Goal: Information Seeking & Learning: Check status

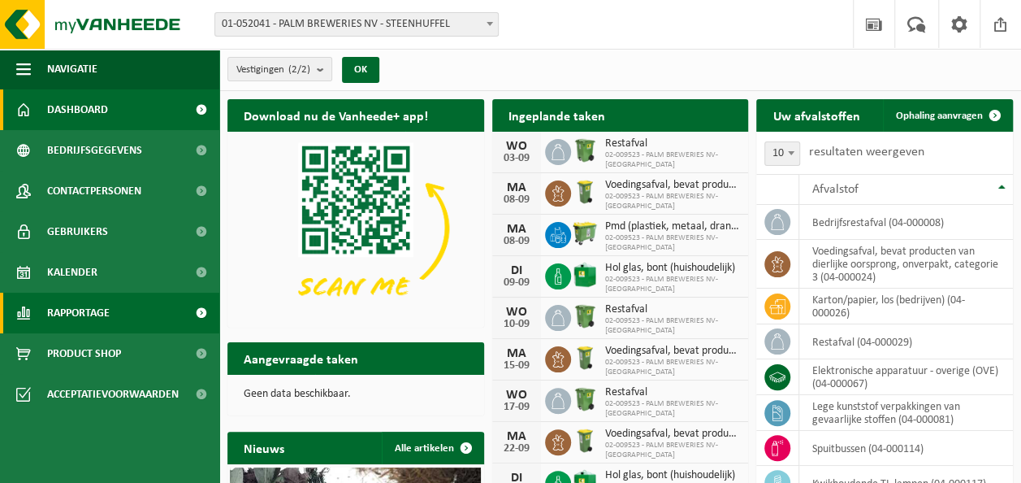
click at [75, 303] on span "Rapportage" at bounding box center [78, 312] width 63 height 41
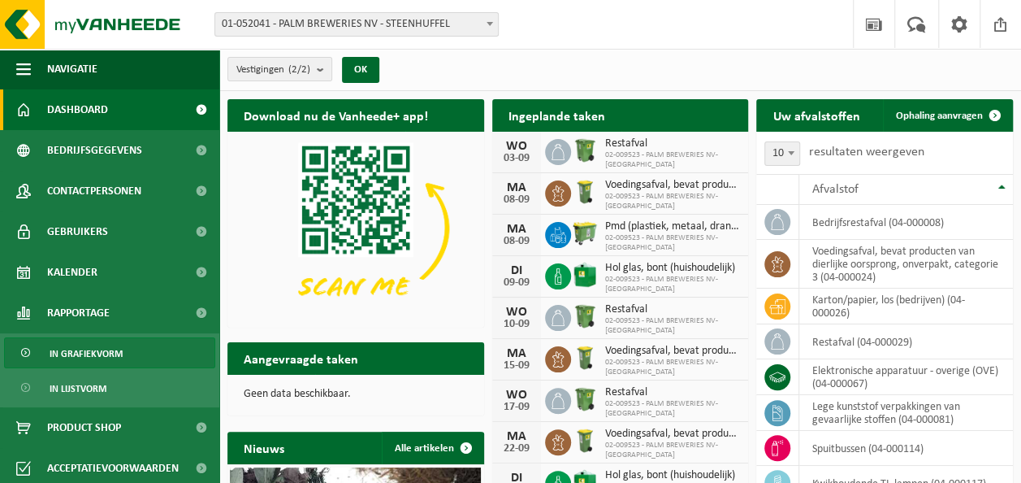
click at [86, 354] on span "In grafiekvorm" at bounding box center [86, 353] width 73 height 31
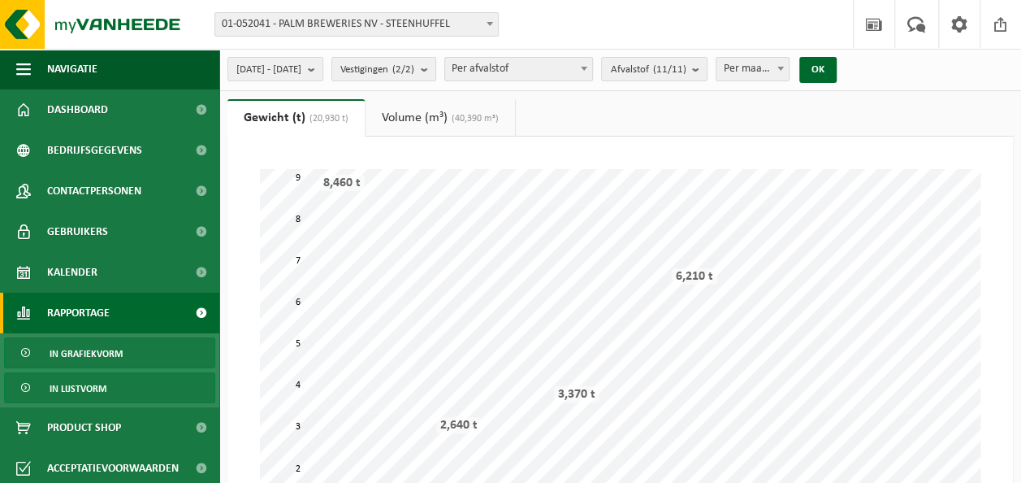
click at [79, 380] on span "In lijstvorm" at bounding box center [78, 388] width 57 height 31
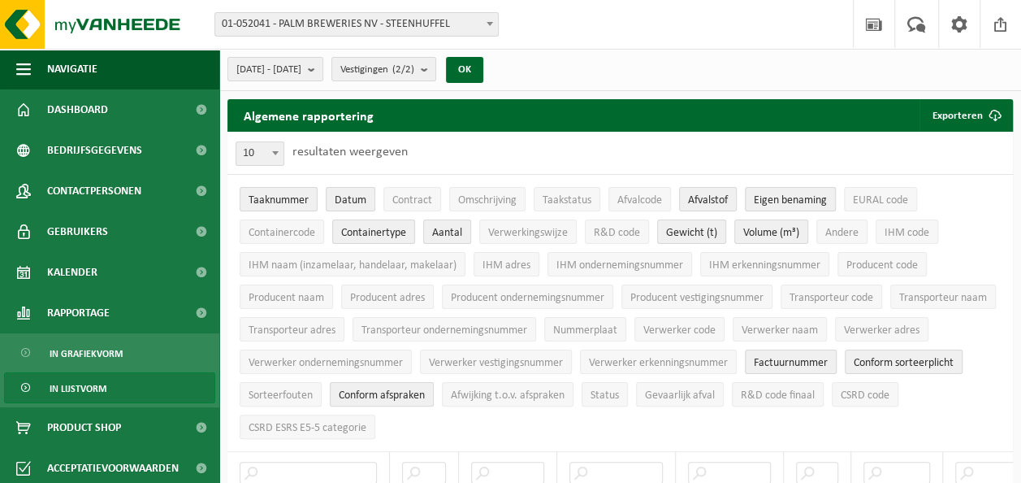
click at [488, 21] on span at bounding box center [490, 23] width 16 height 21
click at [414, 69] on count "(2/2)" at bounding box center [403, 69] width 22 height 11
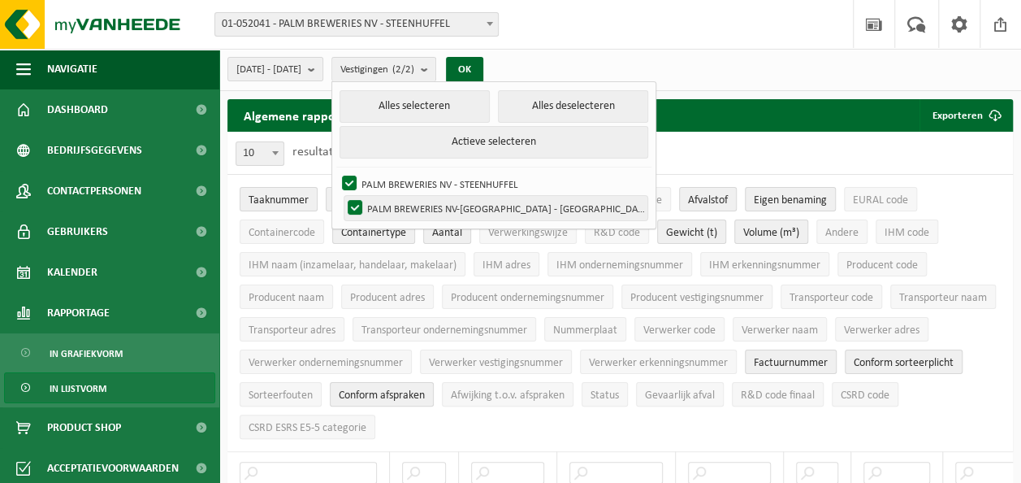
click at [396, 205] on label "PALM BREWERIES NV-[GEOGRAPHIC_DATA] - [GEOGRAPHIC_DATA]" at bounding box center [495, 208] width 303 height 24
click at [342, 196] on input "PALM BREWERIES NV-[GEOGRAPHIC_DATA] - [GEOGRAPHIC_DATA]" at bounding box center [341, 195] width 1 height 1
checkbox input "false"
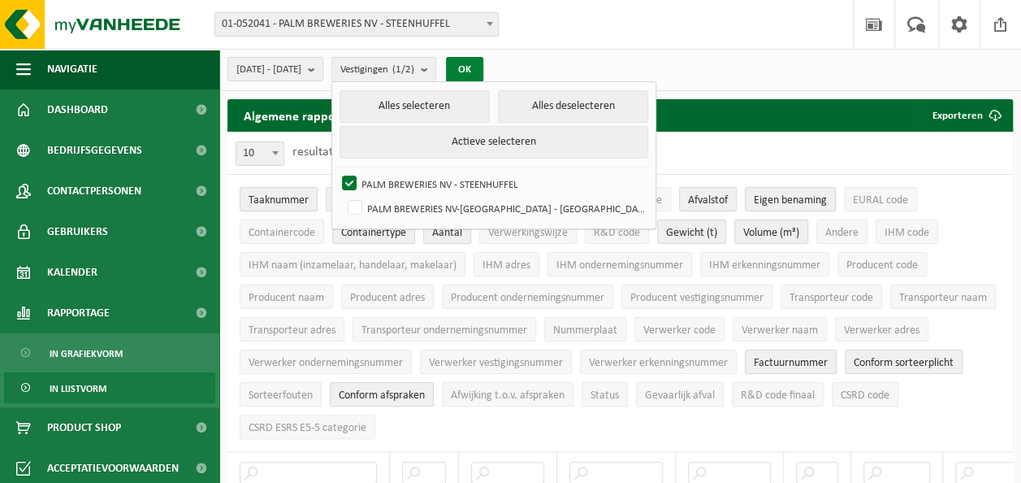
click at [483, 69] on button "OK" at bounding box center [464, 70] width 37 height 26
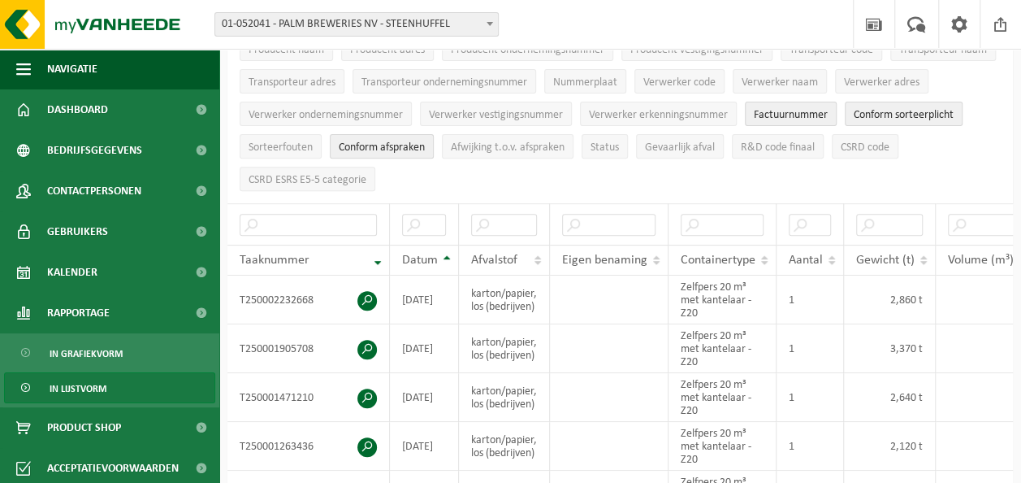
scroll to position [246, 0]
